Goal: Information Seeking & Learning: Learn about a topic

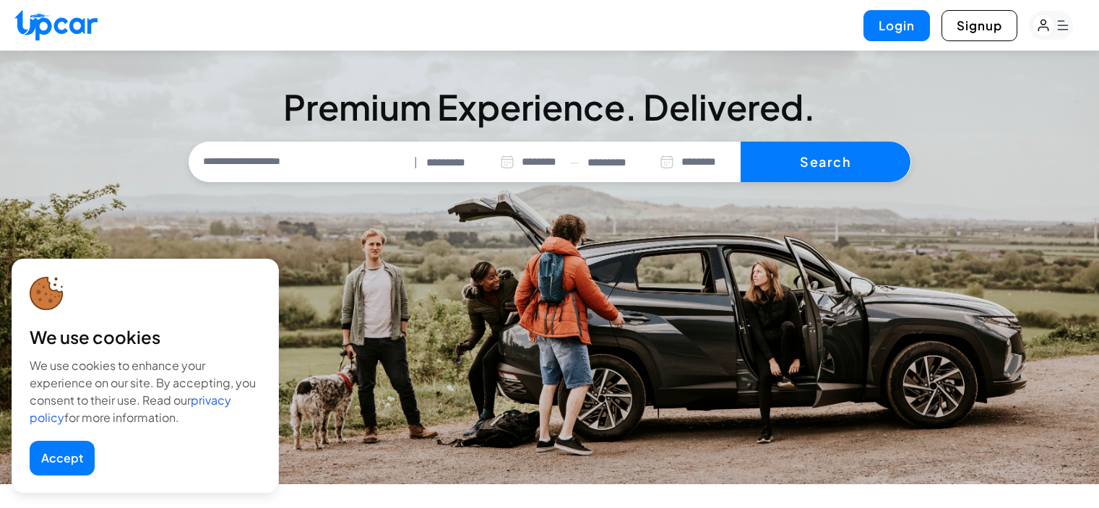
select select "********"
click at [70, 473] on button "Accept" at bounding box center [62, 458] width 65 height 35
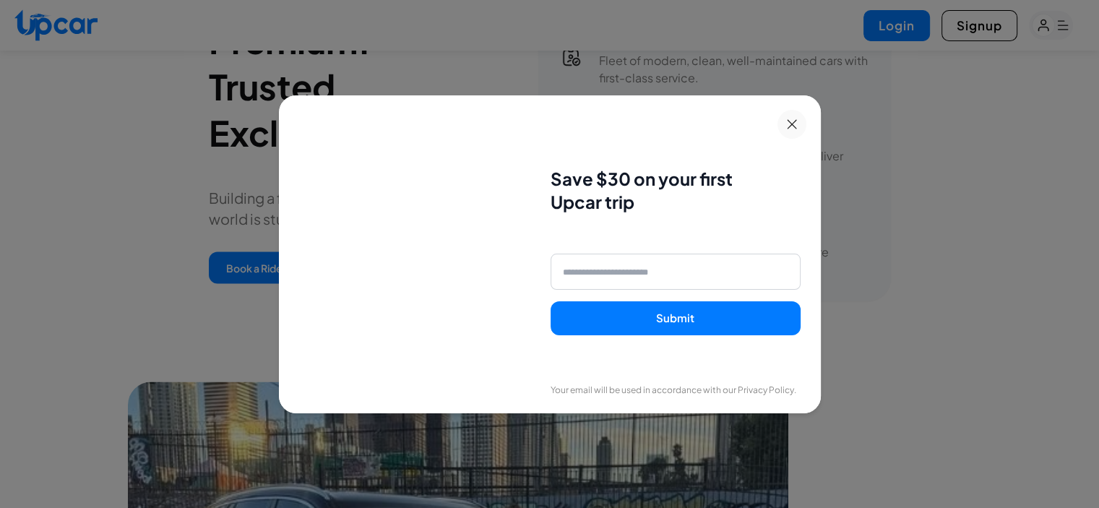
scroll to position [2529, 0]
click at [798, 116] on button at bounding box center [791, 124] width 29 height 29
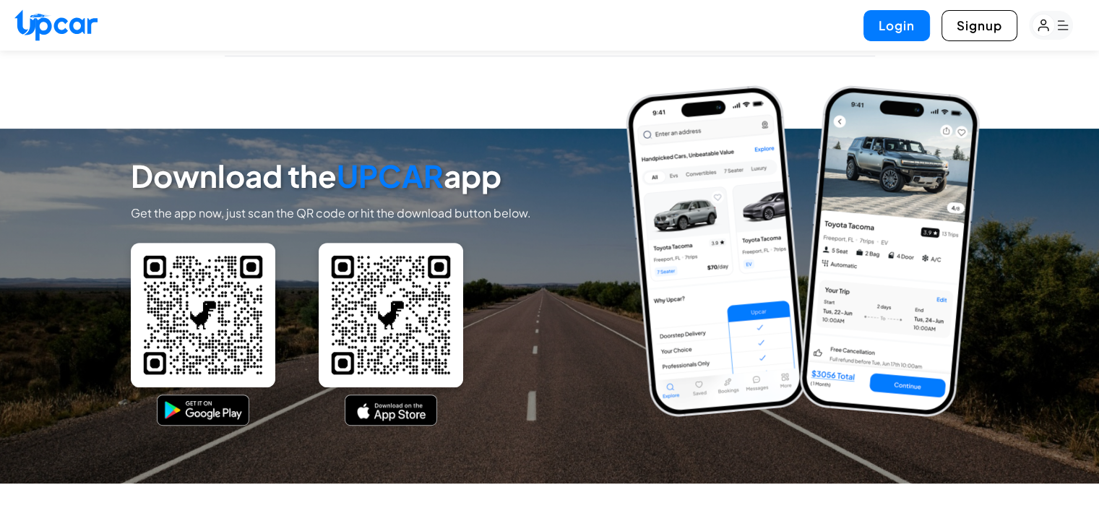
scroll to position [6379, 0]
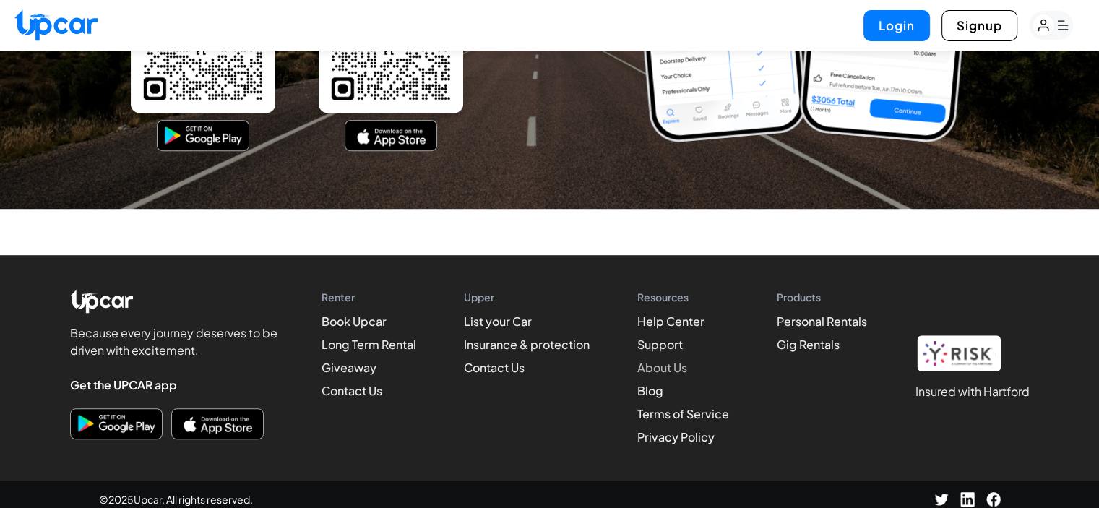
click at [651, 364] on link "About Us" at bounding box center [662, 367] width 50 height 15
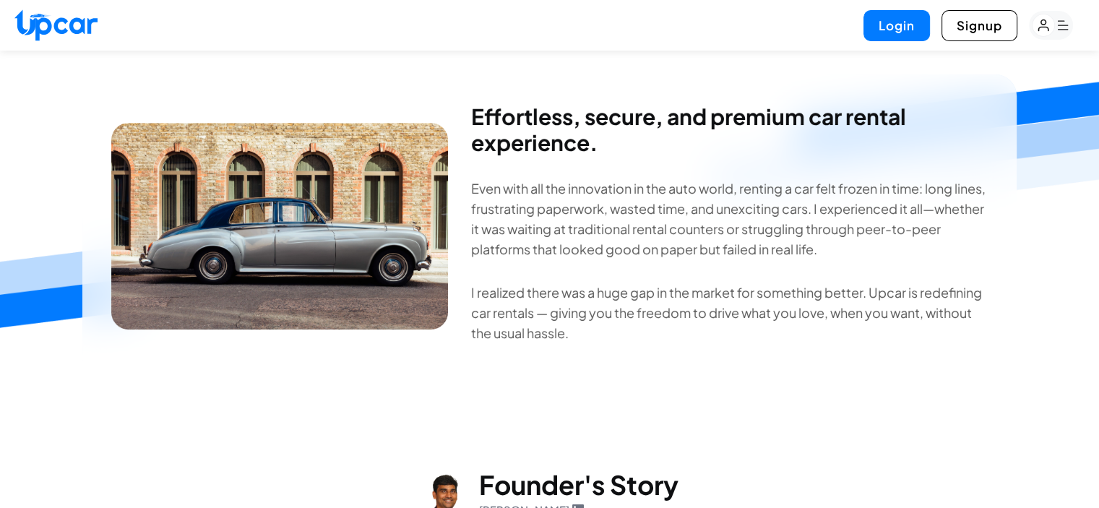
scroll to position [147, 0]
click at [644, 294] on p "I realized there was a huge gap in the market for something better. Upcar is re…" at bounding box center [729, 312] width 516 height 61
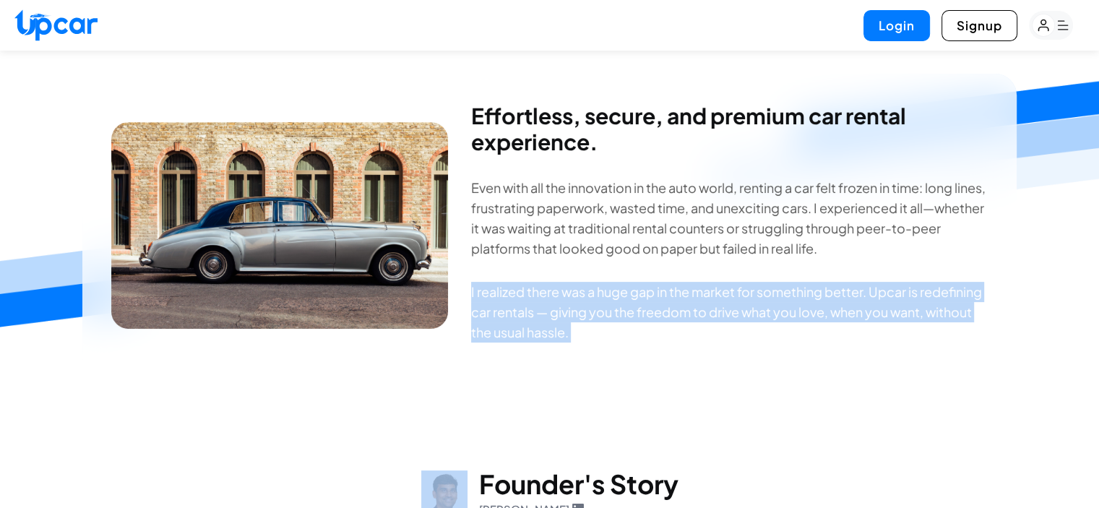
click at [644, 294] on p "I realized there was a huge gap in the market for something better. Upcar is re…" at bounding box center [729, 312] width 516 height 61
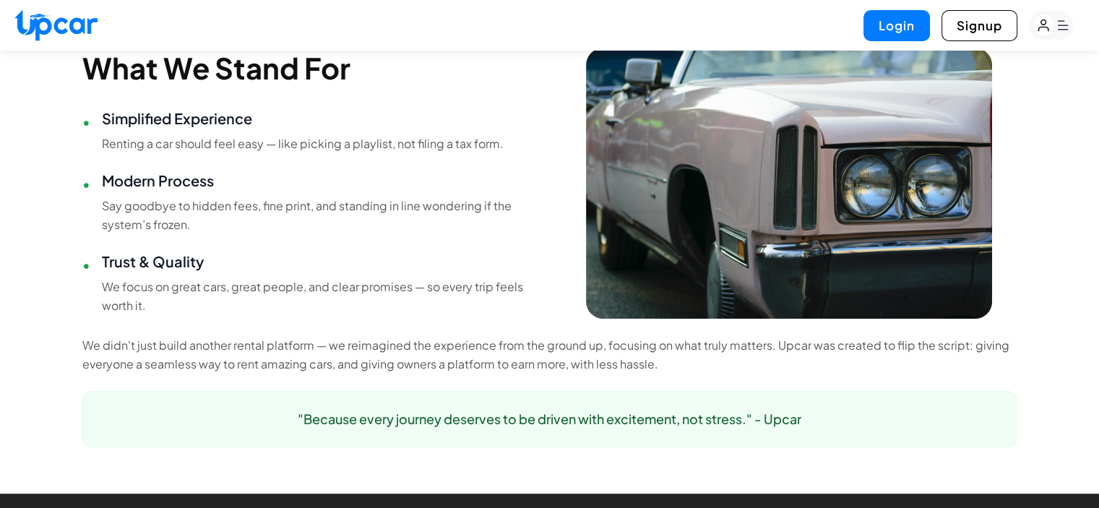
scroll to position [1000, 0]
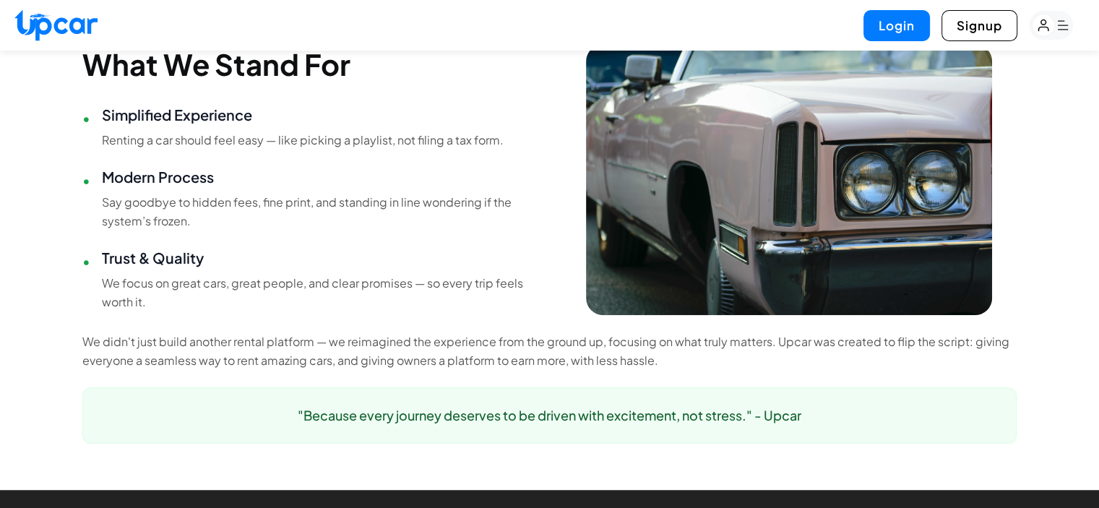
click at [264, 150] on p "Renting a car should feel easy — like picking a playlist, not filing a tax form." at bounding box center [303, 140] width 402 height 19
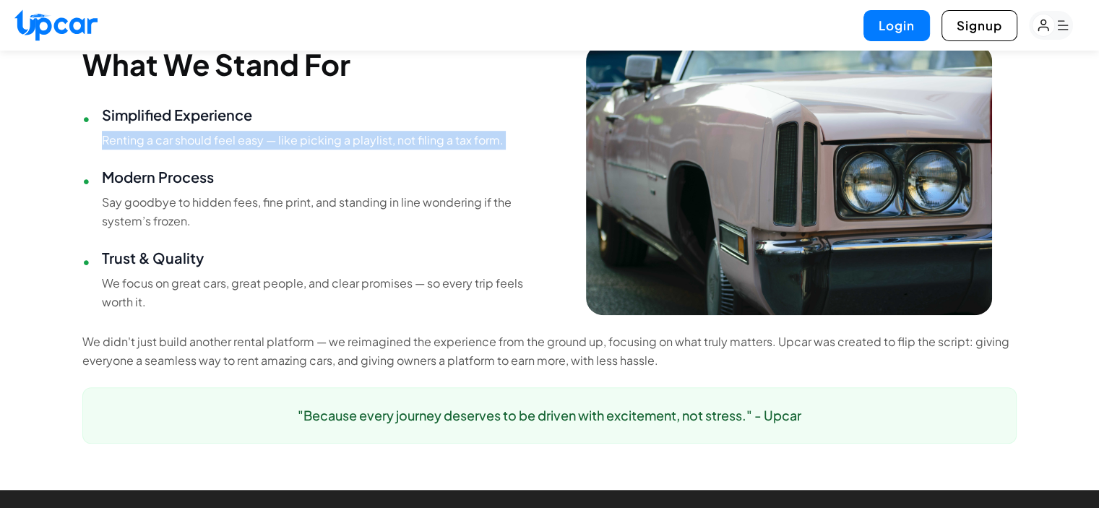
click at [264, 150] on p "Renting a car should feel easy — like picking a playlist, not filing a tax form." at bounding box center [303, 140] width 402 height 19
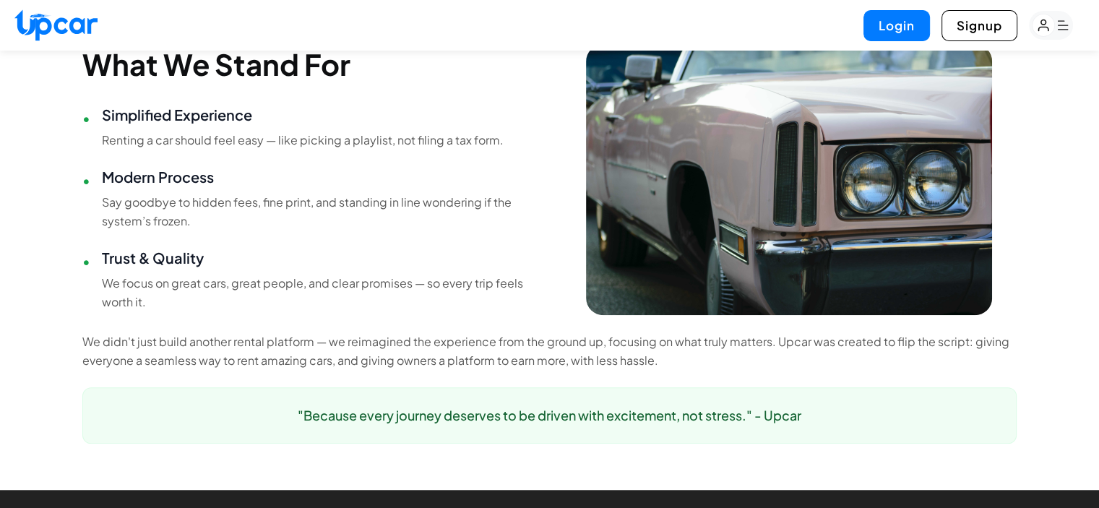
click at [285, 230] on p "Say goodbye to hidden fees, fine print, and standing in line wondering if the s…" at bounding box center [320, 212] width 436 height 38
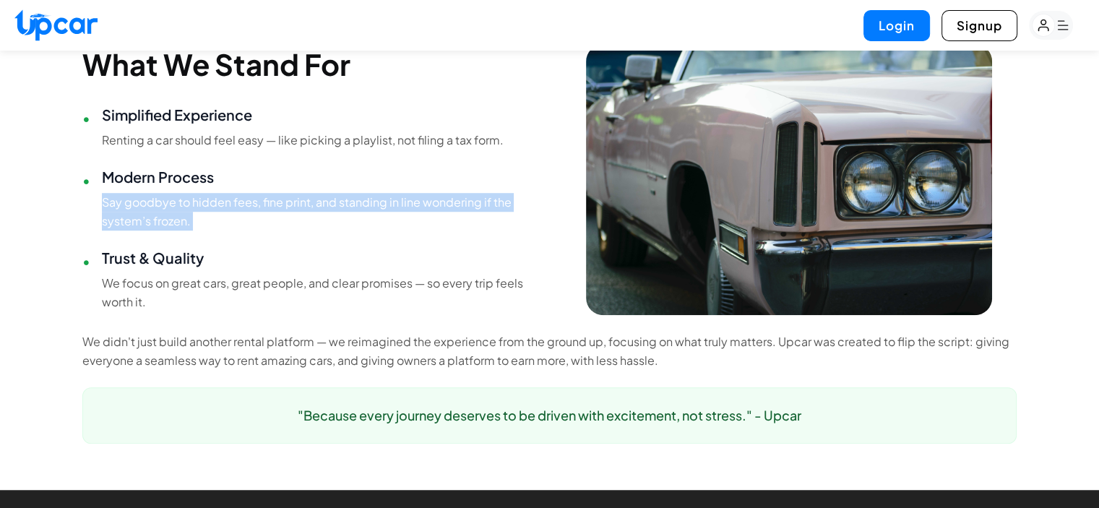
click at [285, 230] on p "Say goodbye to hidden fees, fine print, and standing in line wondering if the s…" at bounding box center [320, 212] width 436 height 38
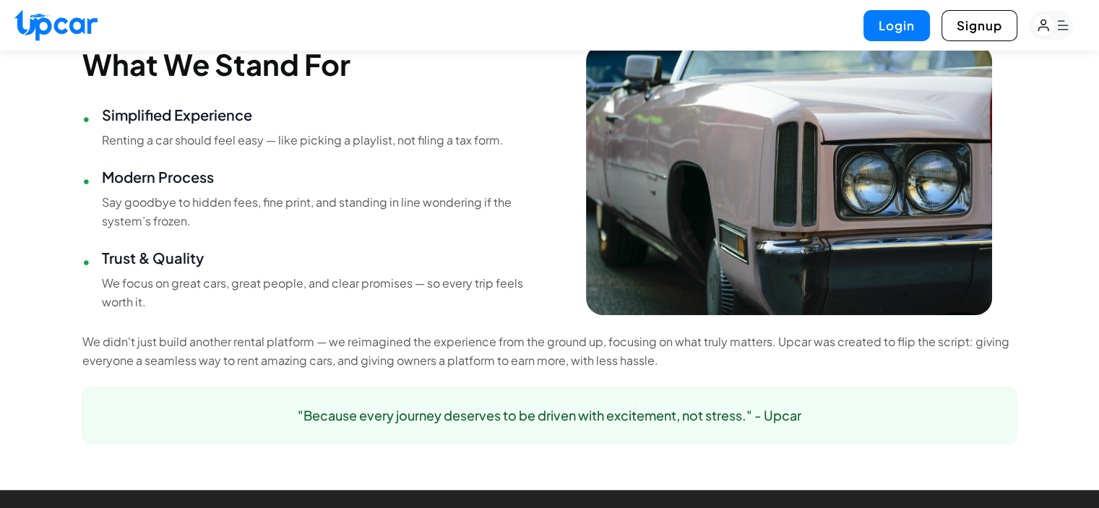
click at [328, 311] on p "We focus on great cars, great people, and clear promises — so every trip feels …" at bounding box center [320, 293] width 436 height 38
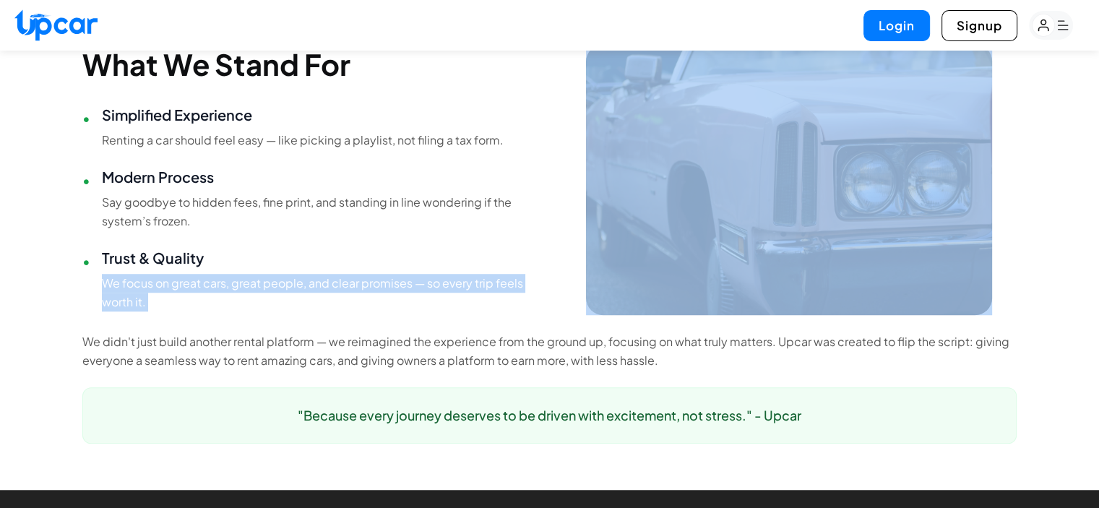
click at [328, 311] on p "We focus on great cars, great people, and clear promises — so every trip feels …" at bounding box center [320, 293] width 436 height 38
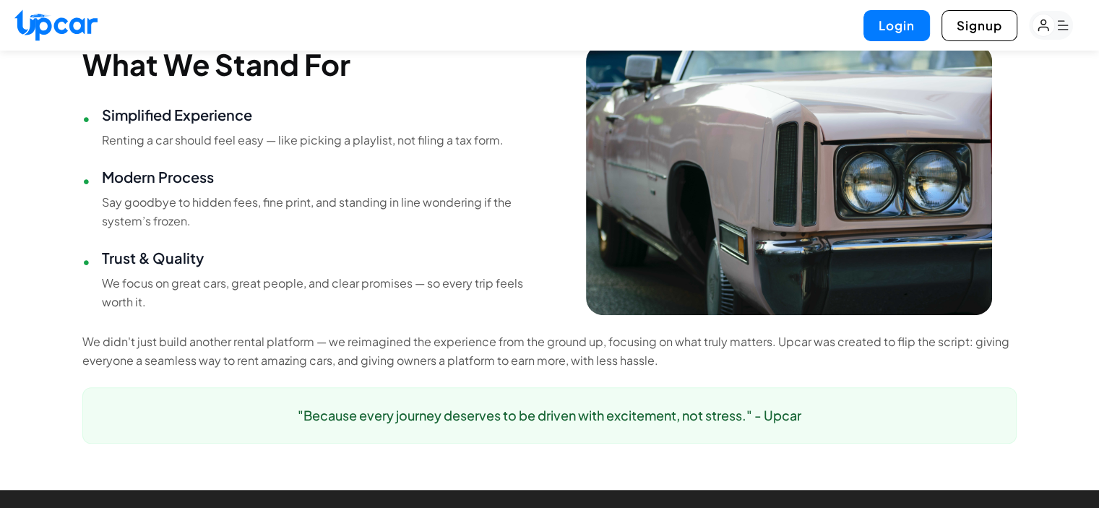
click at [373, 370] on p "We didn't just build another rental platform — we reimagined the experience fro…" at bounding box center [549, 351] width 934 height 38
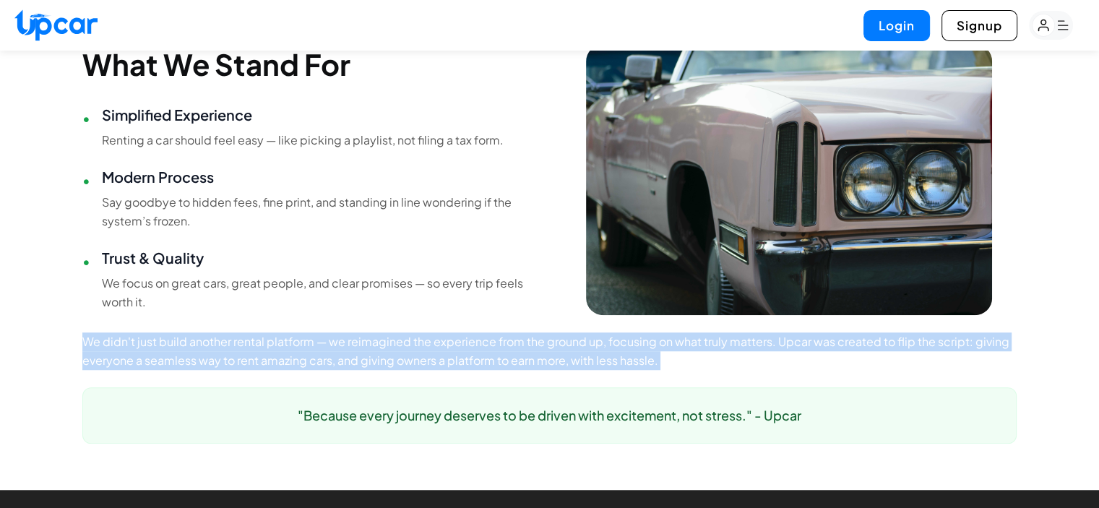
click at [373, 370] on p "We didn't just build another rental platform — we reimagined the experience fro…" at bounding box center [549, 351] width 934 height 38
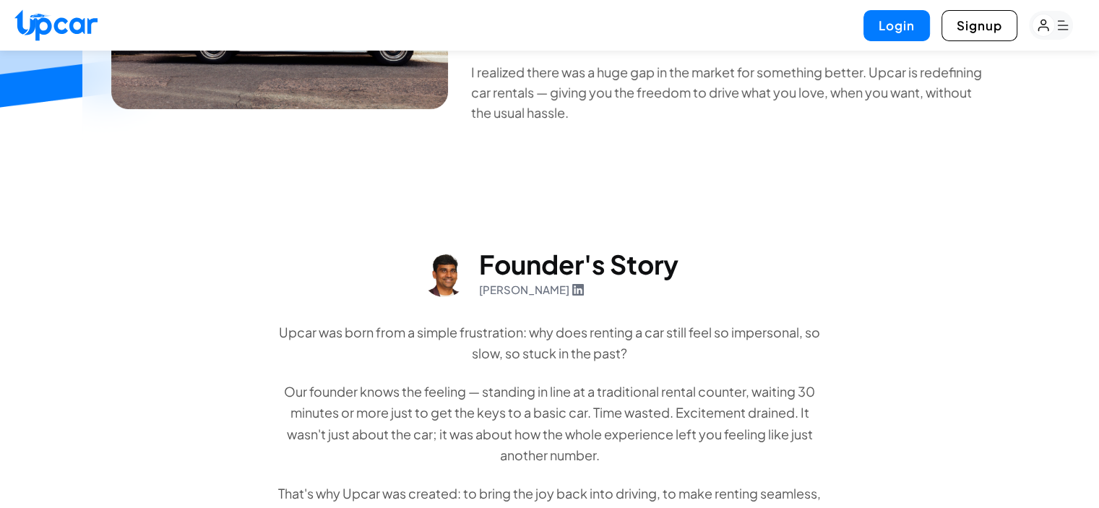
scroll to position [0, 0]
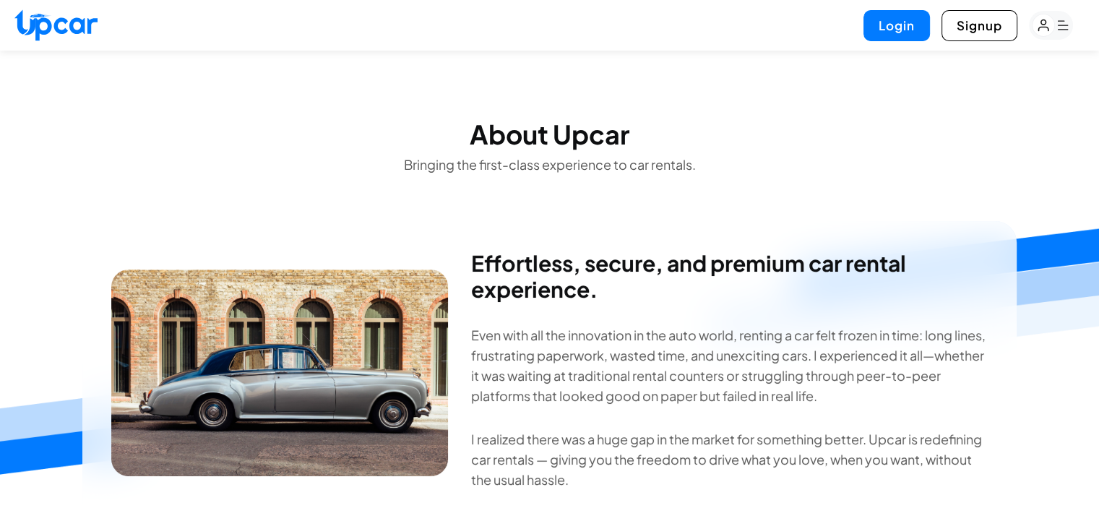
click at [73, 37] on img at bounding box center [55, 24] width 83 height 31
select select "********"
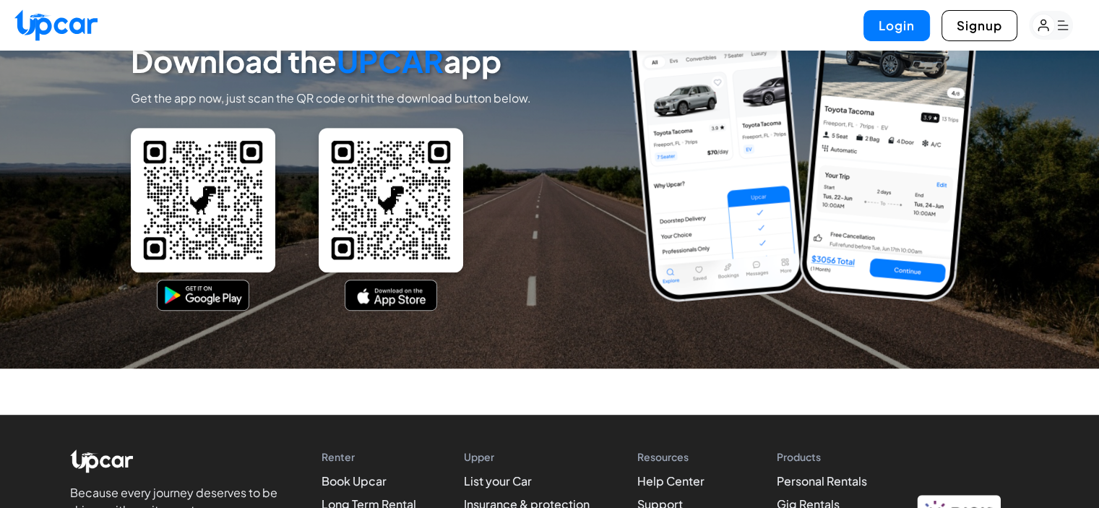
scroll to position [6379, 0]
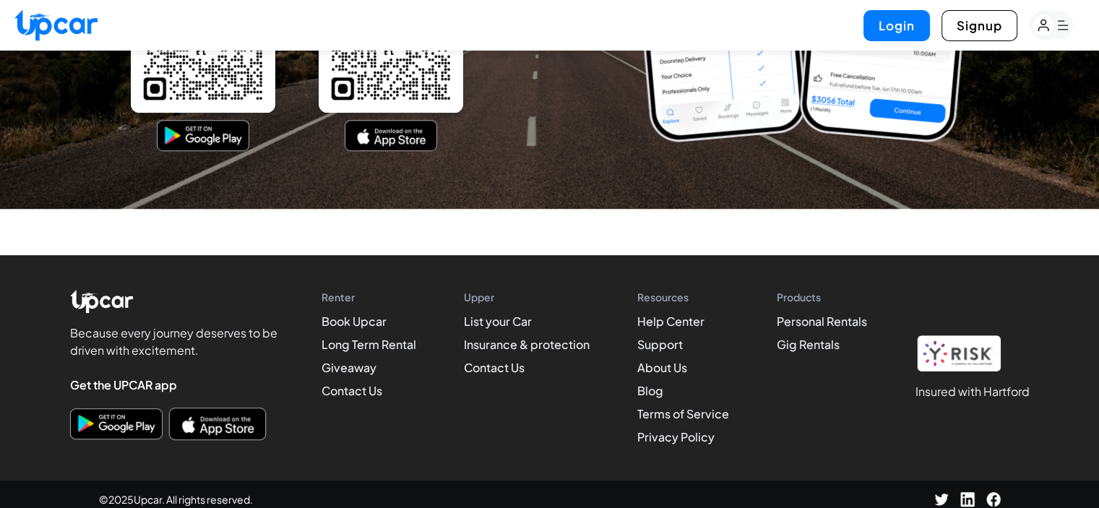
click at [228, 411] on img "Download on the App Store" at bounding box center [218, 423] width 90 height 25
